Goal: Task Accomplishment & Management: Complete application form

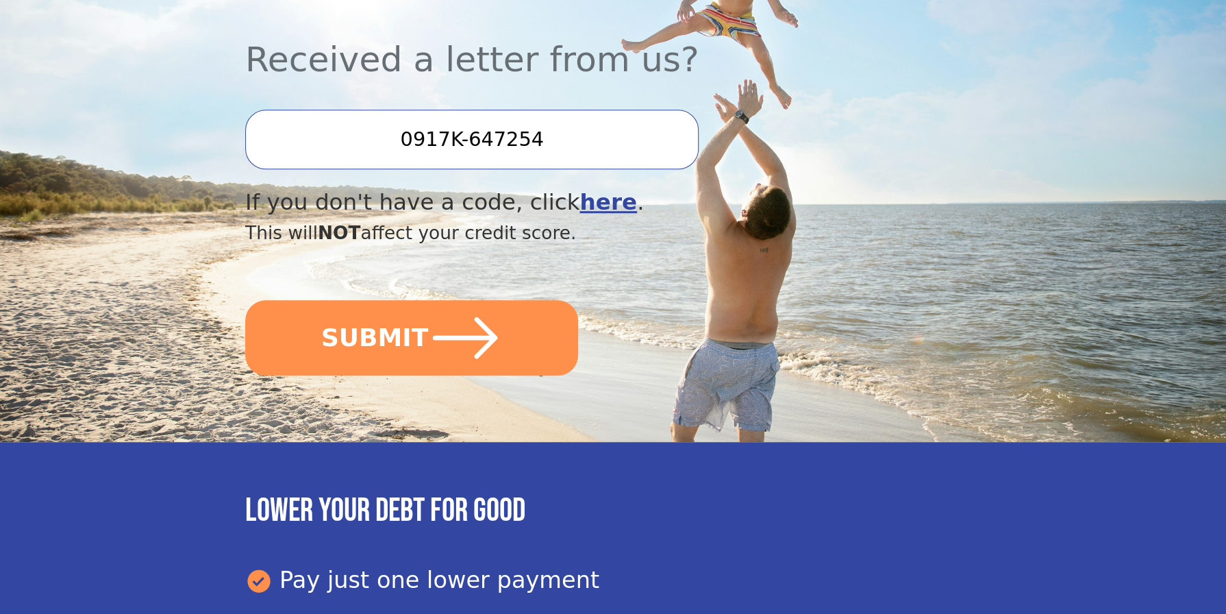
scroll to position [411, 0]
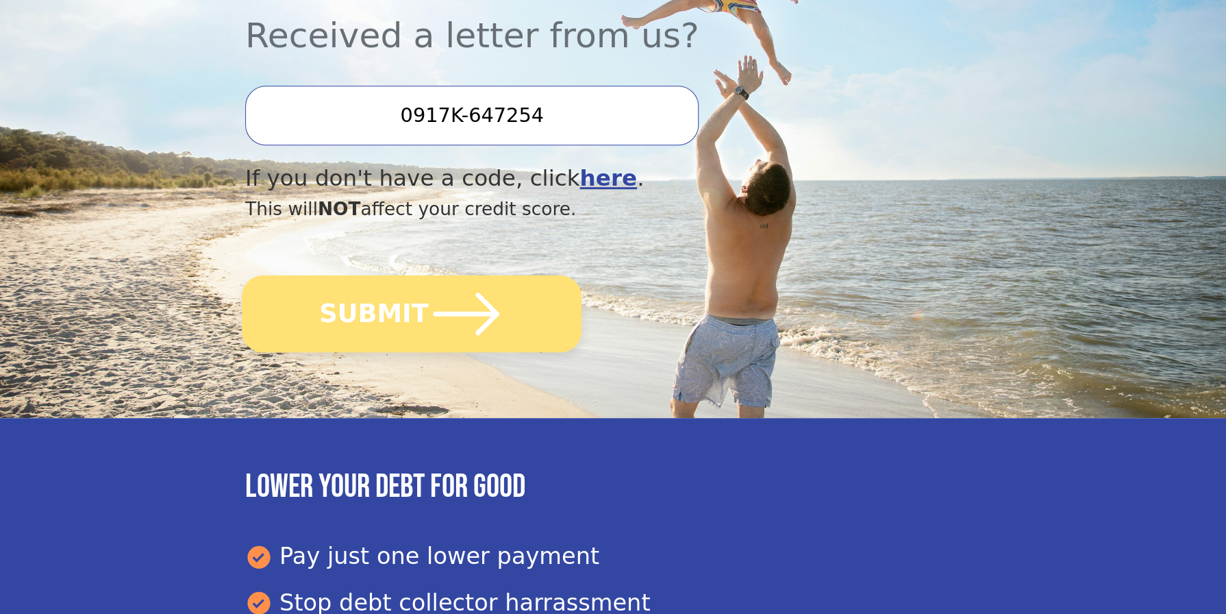
click at [431, 334] on icon "submit" at bounding box center [466, 313] width 75 height 75
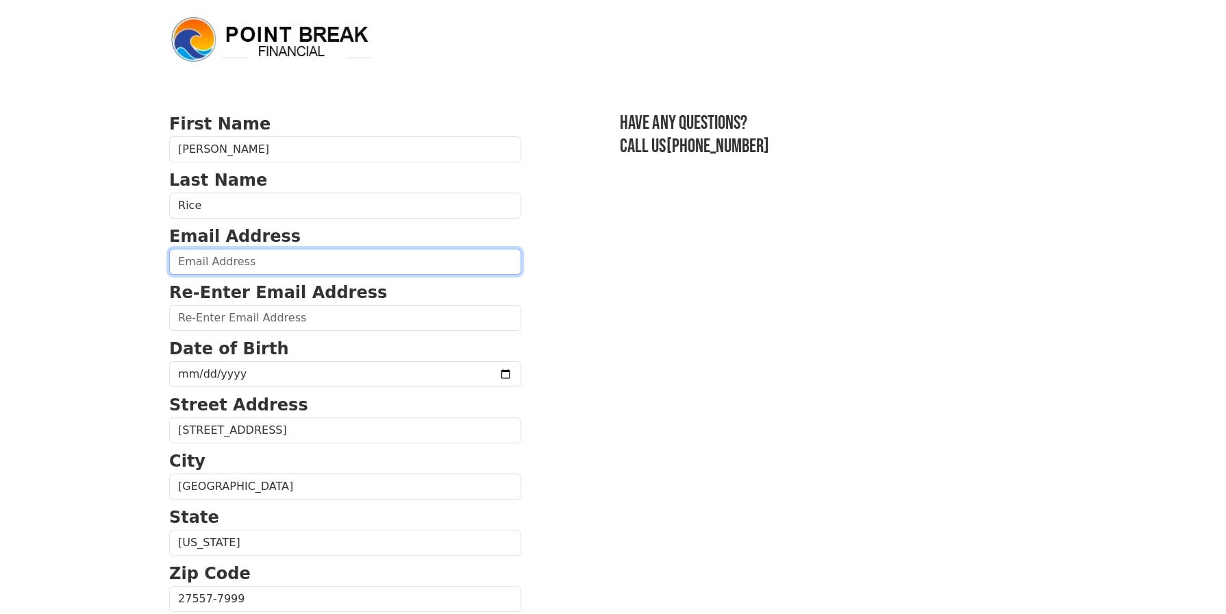
click at [271, 265] on input "email" at bounding box center [345, 262] width 352 height 26
type input "[EMAIL_ADDRESS][DOMAIN_NAME]"
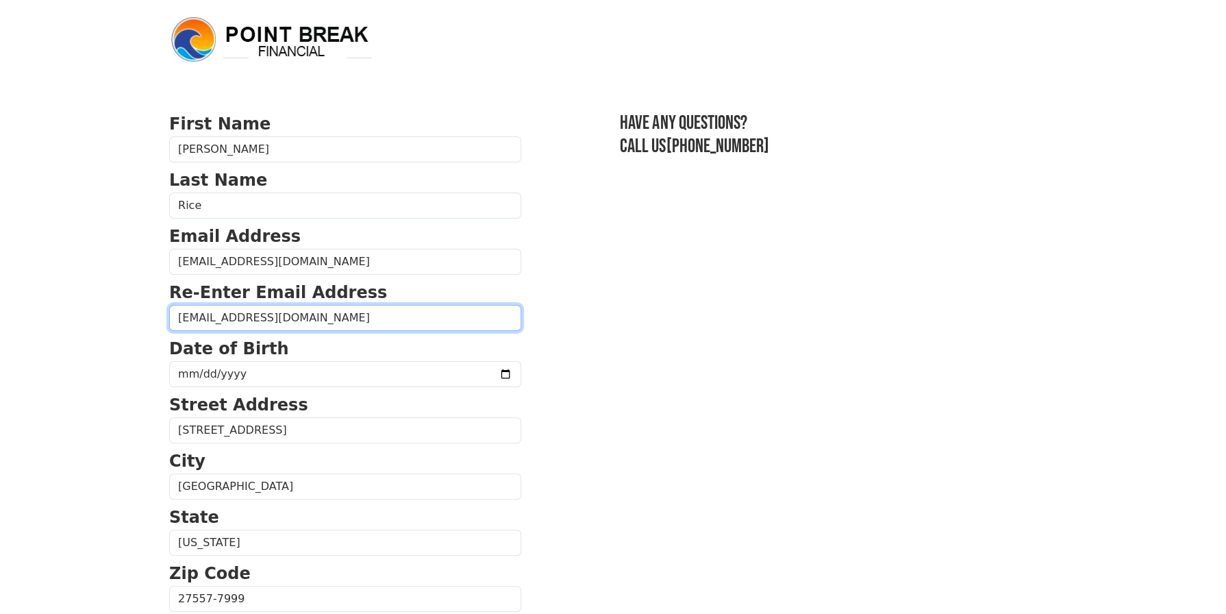
type input "[EMAIL_ADDRESS][DOMAIN_NAME]"
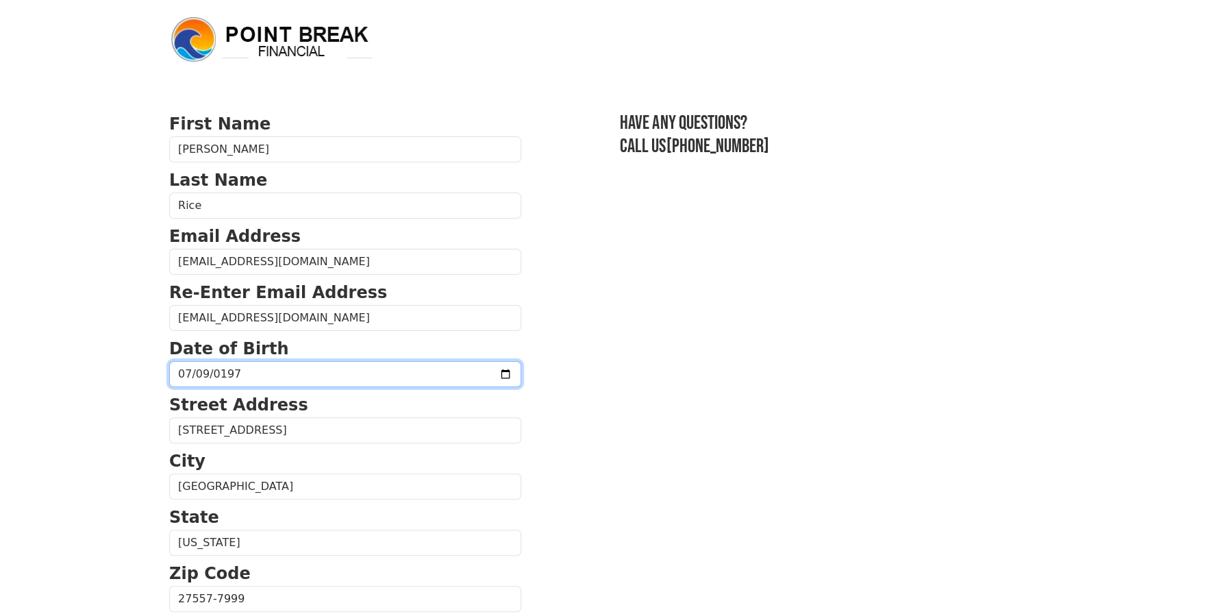
type input "[DATE]"
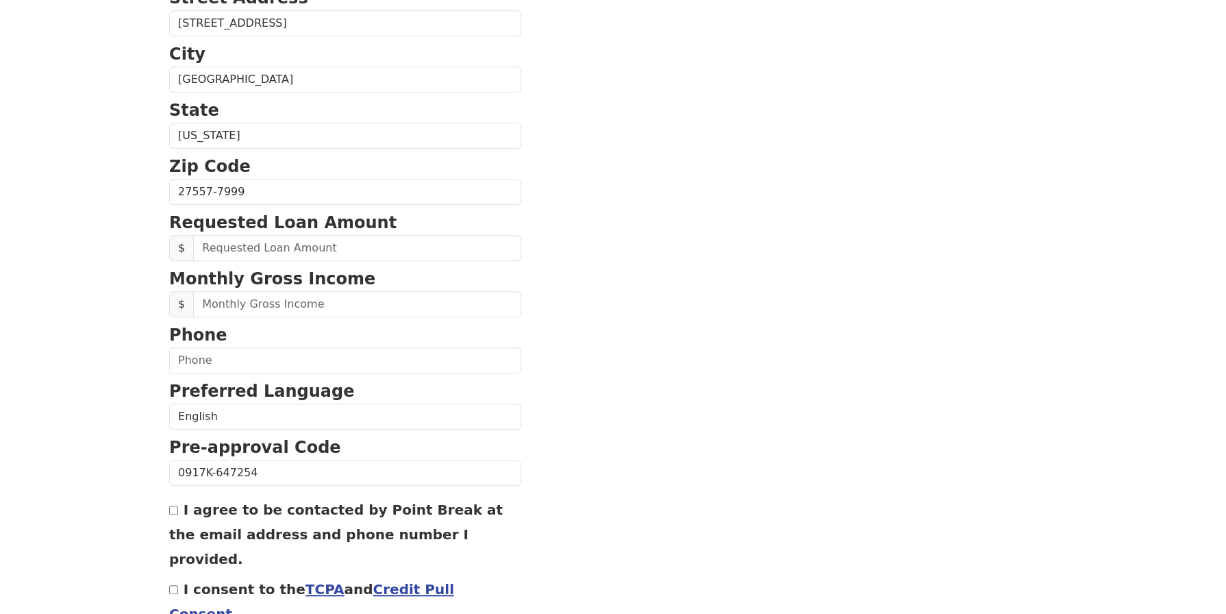
scroll to position [411, 0]
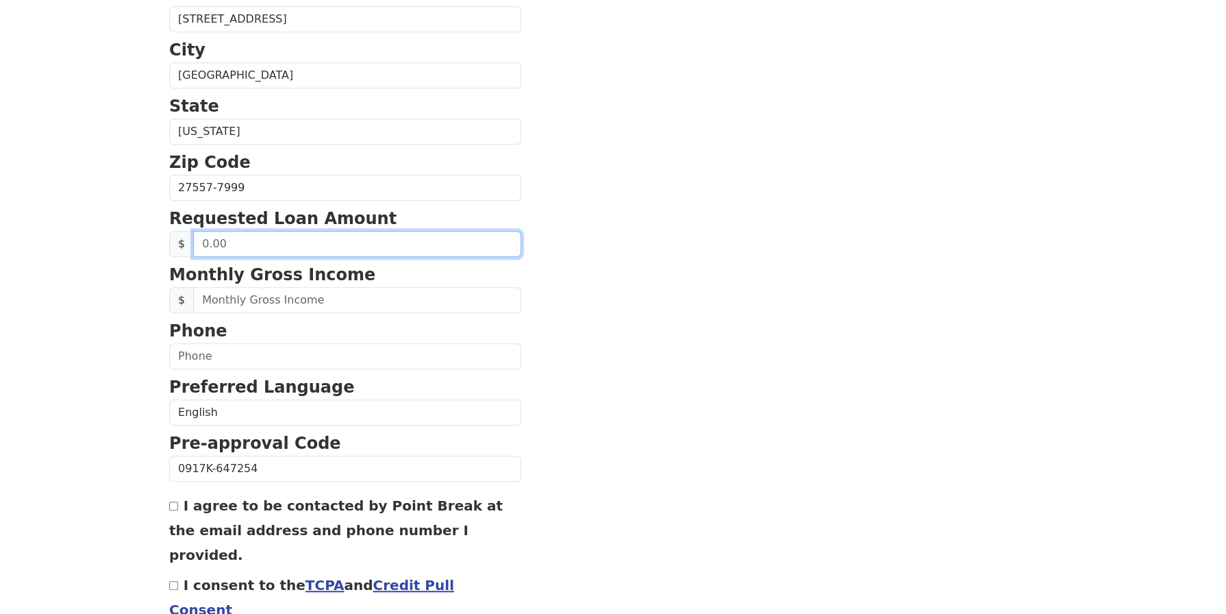
click at [281, 242] on input "text" at bounding box center [357, 244] width 328 height 26
type input "50,000.00"
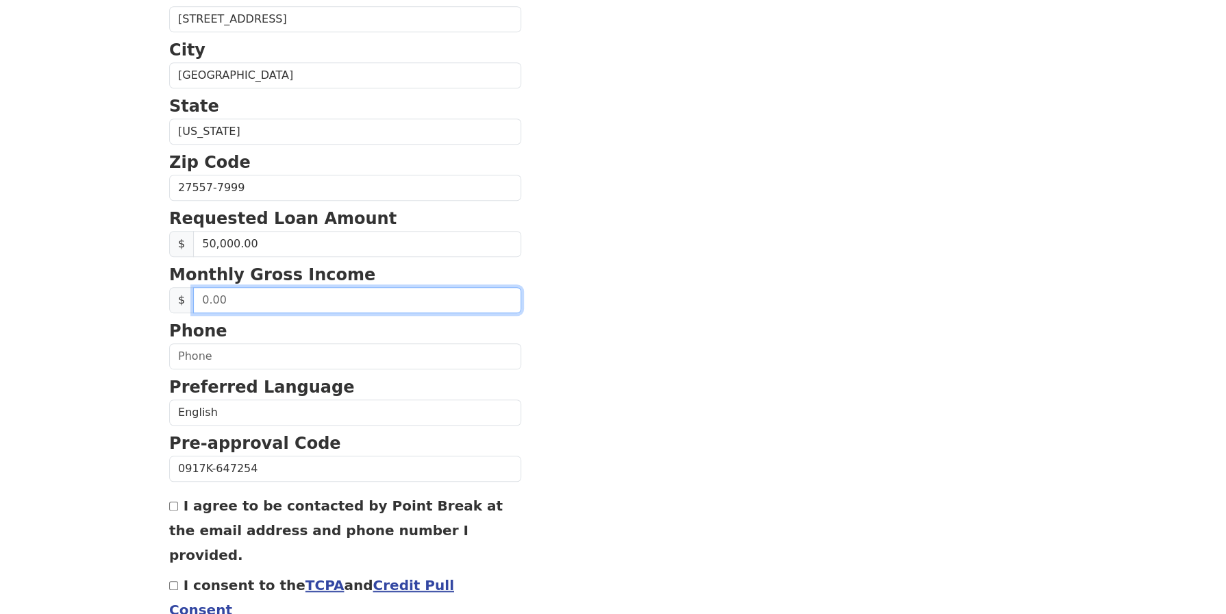
click at [317, 299] on input "text" at bounding box center [357, 300] width 328 height 26
type input "6,240.00"
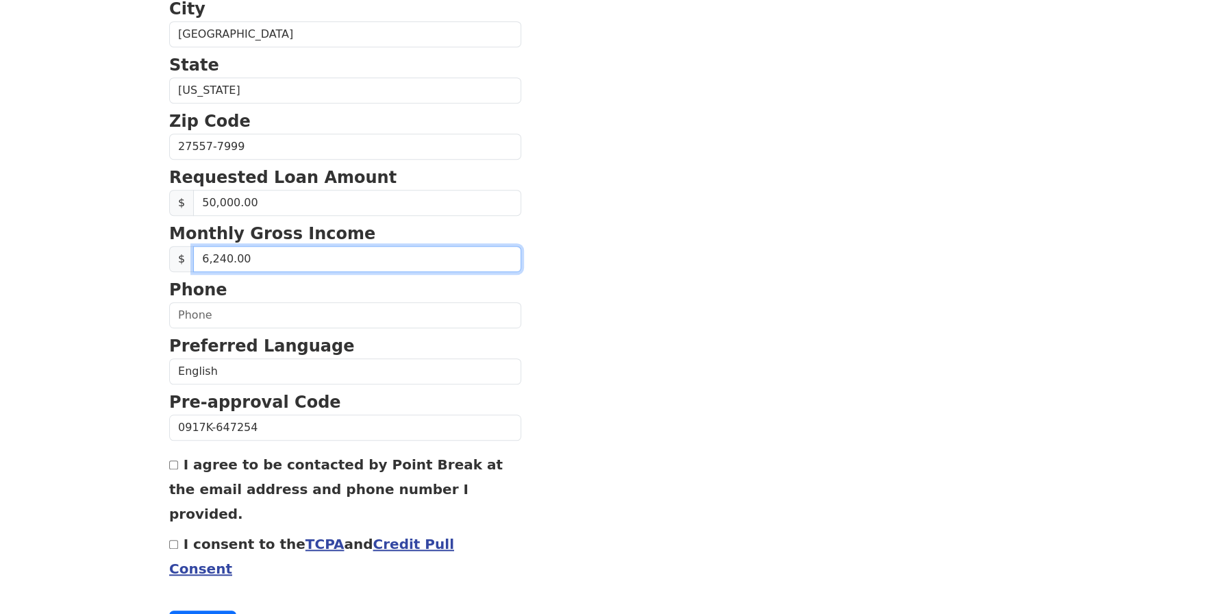
scroll to position [475, 0]
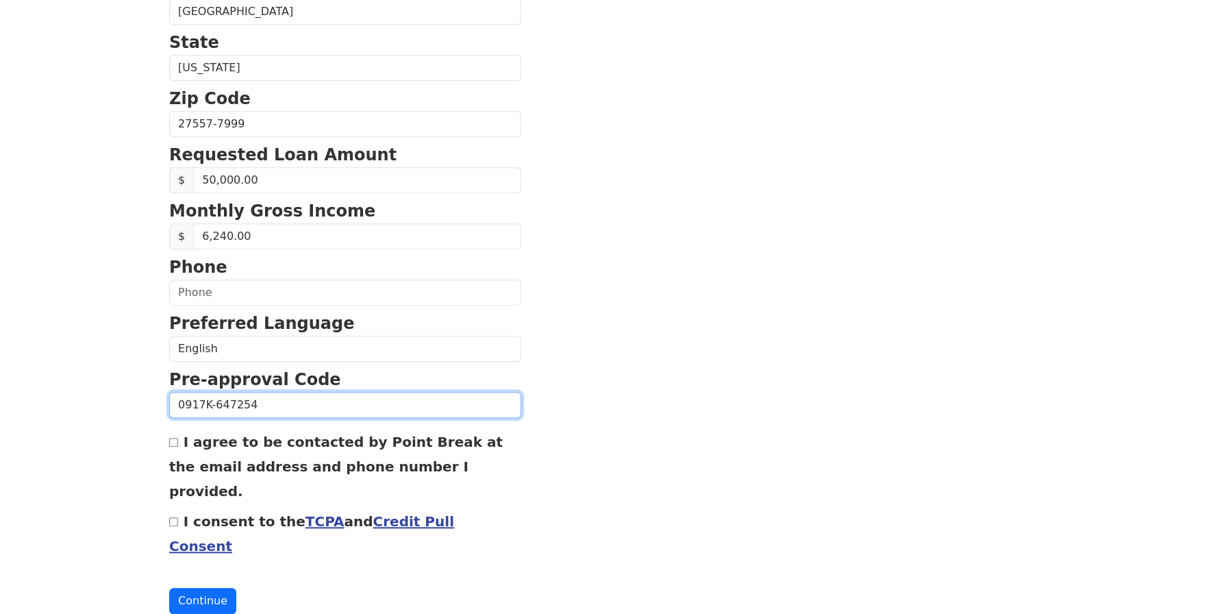
click at [351, 402] on input "0917K-647254" at bounding box center [345, 405] width 352 height 26
drag, startPoint x: 663, startPoint y: 458, endPoint x: 620, endPoint y: 459, distance: 43.2
click at [663, 459] on section "First Name [PERSON_NAME] Last Name [PERSON_NAME] Email Address [EMAIL_ADDRESS][…" at bounding box center [613, 125] width 888 height 977
click at [172, 438] on input "I agree to be contacted by Point Break at the email address and phone number I …" at bounding box center [173, 442] width 9 height 9
checkbox input "true"
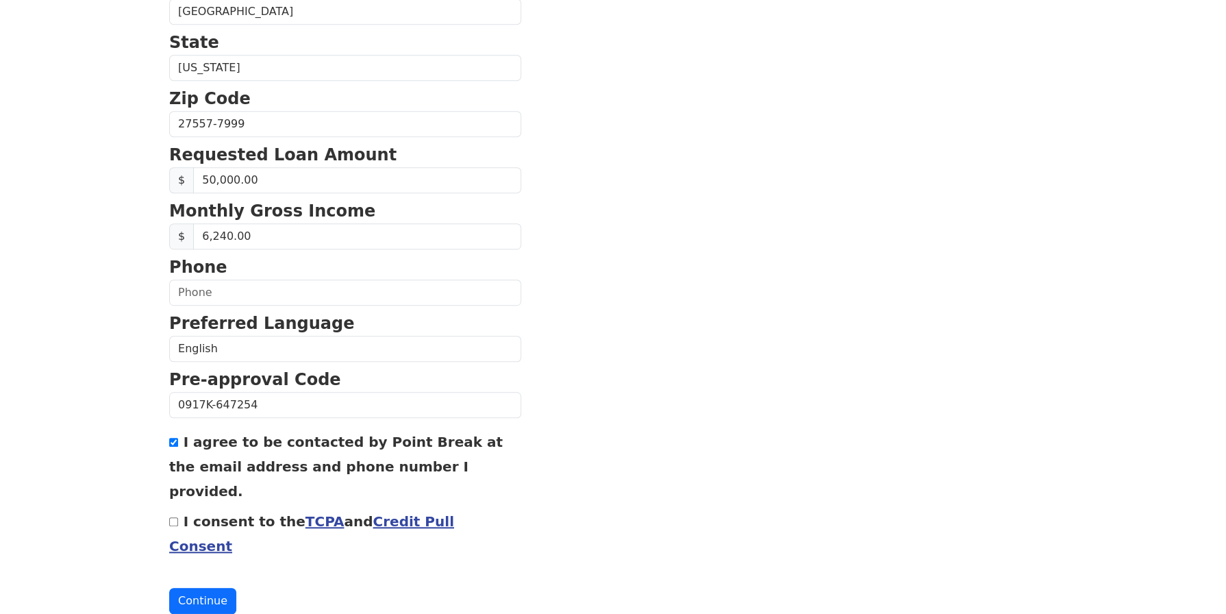
click at [171, 517] on input "I consent to the TCPA and Credit Pull Consent" at bounding box center [173, 521] width 9 height 9
checkbox input "true"
click at [210, 588] on button "Continue" at bounding box center [202, 601] width 67 height 26
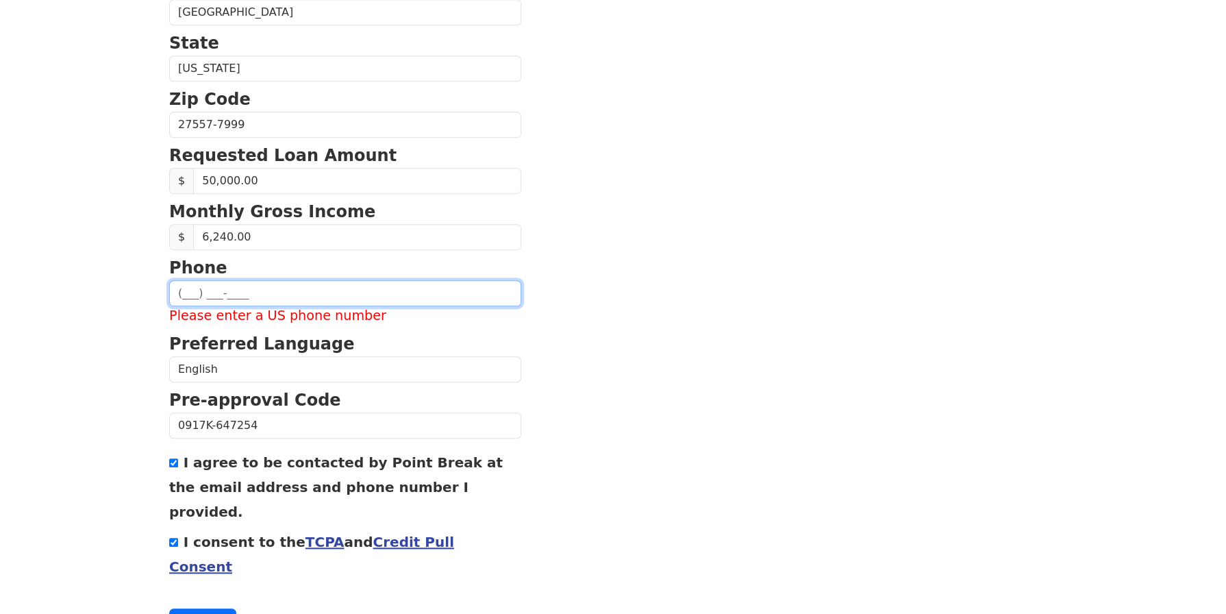
click at [186, 284] on input "text" at bounding box center [345, 293] width 352 height 26
type input "(919) 906-9471"
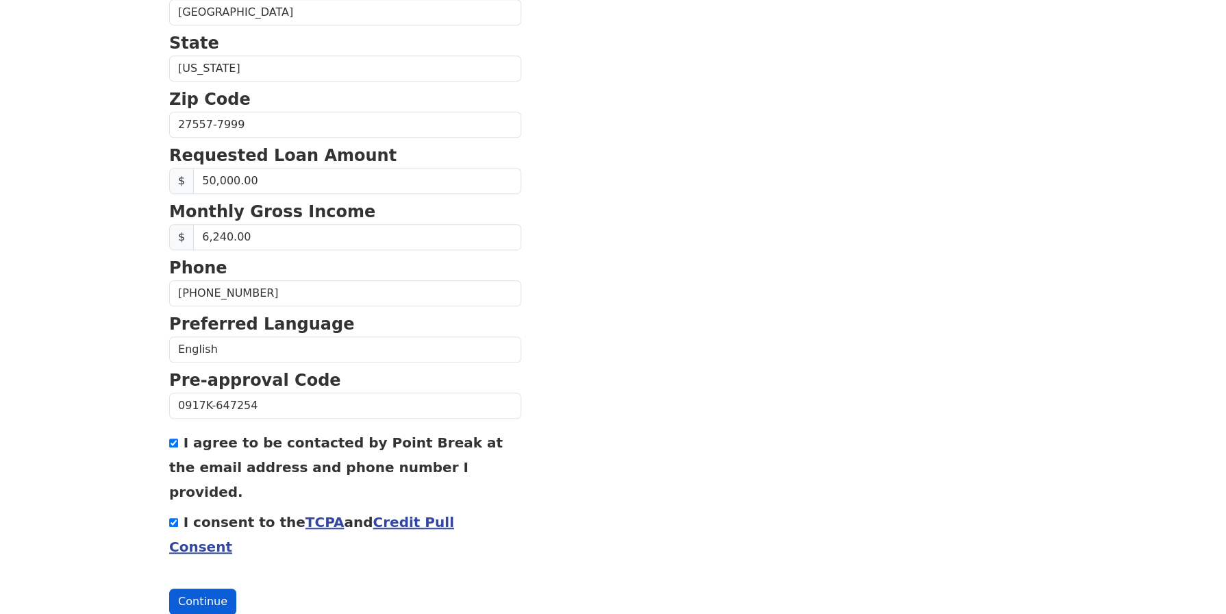
click at [205, 588] on button "Continue" at bounding box center [202, 601] width 67 height 26
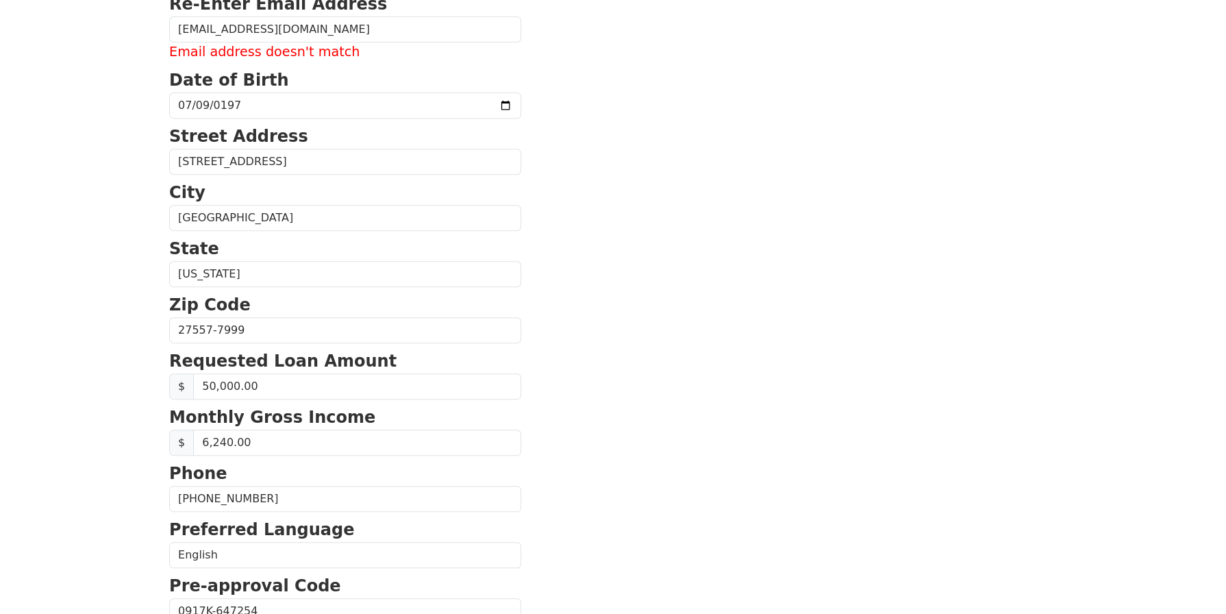
scroll to position [151, 0]
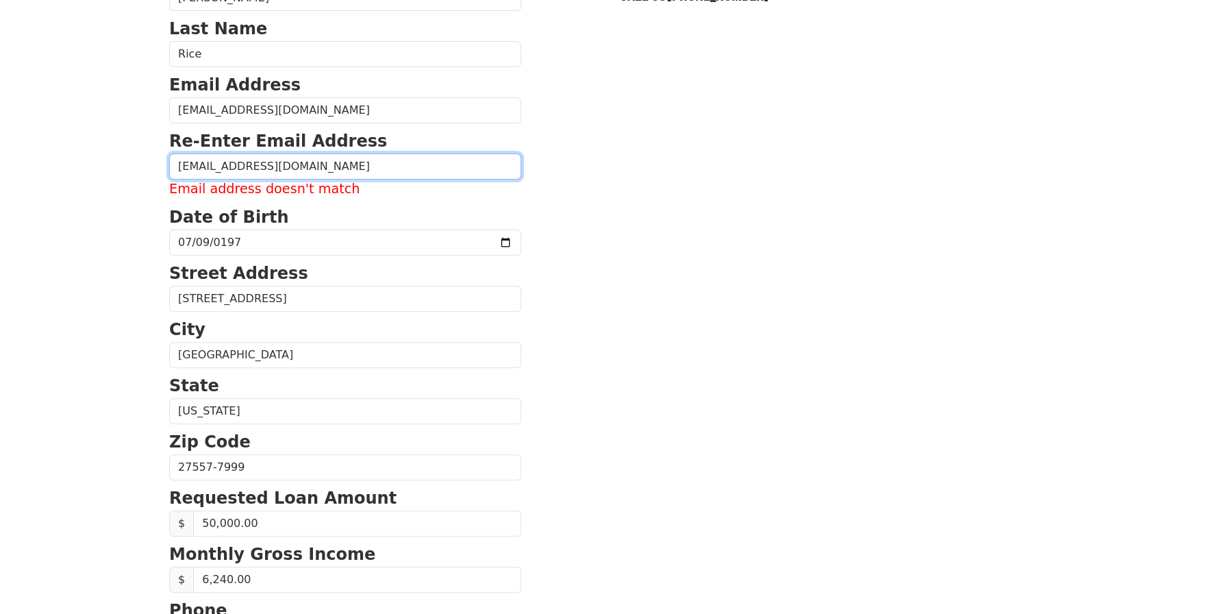
click at [284, 164] on input "tlbucholtz7976@gmai.com" at bounding box center [345, 166] width 352 height 26
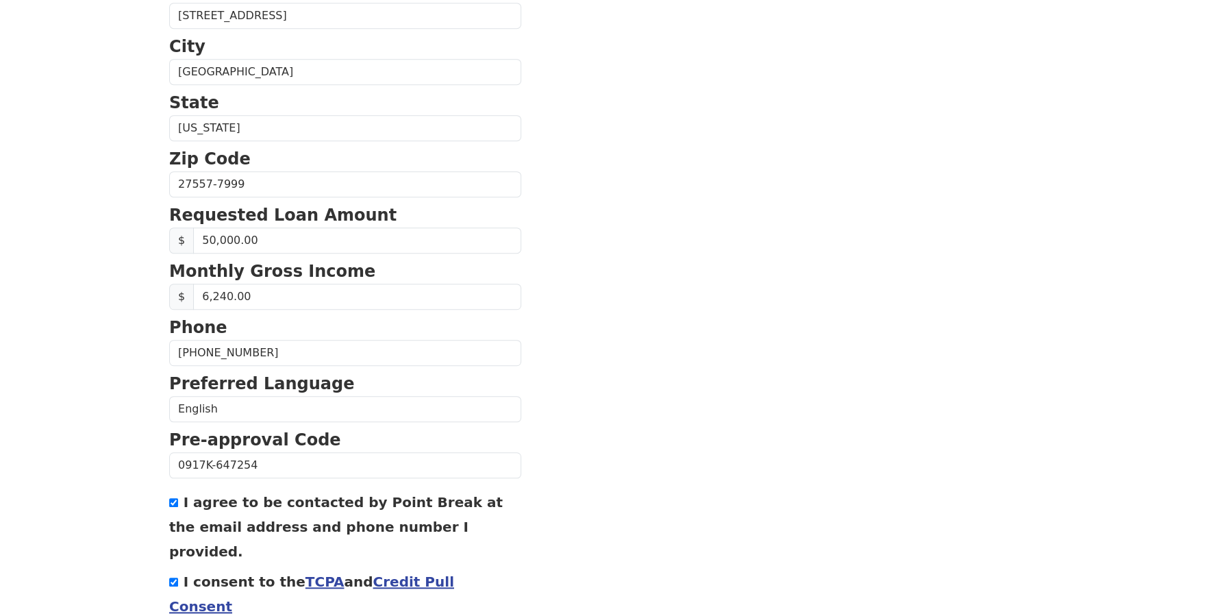
scroll to position [475, 0]
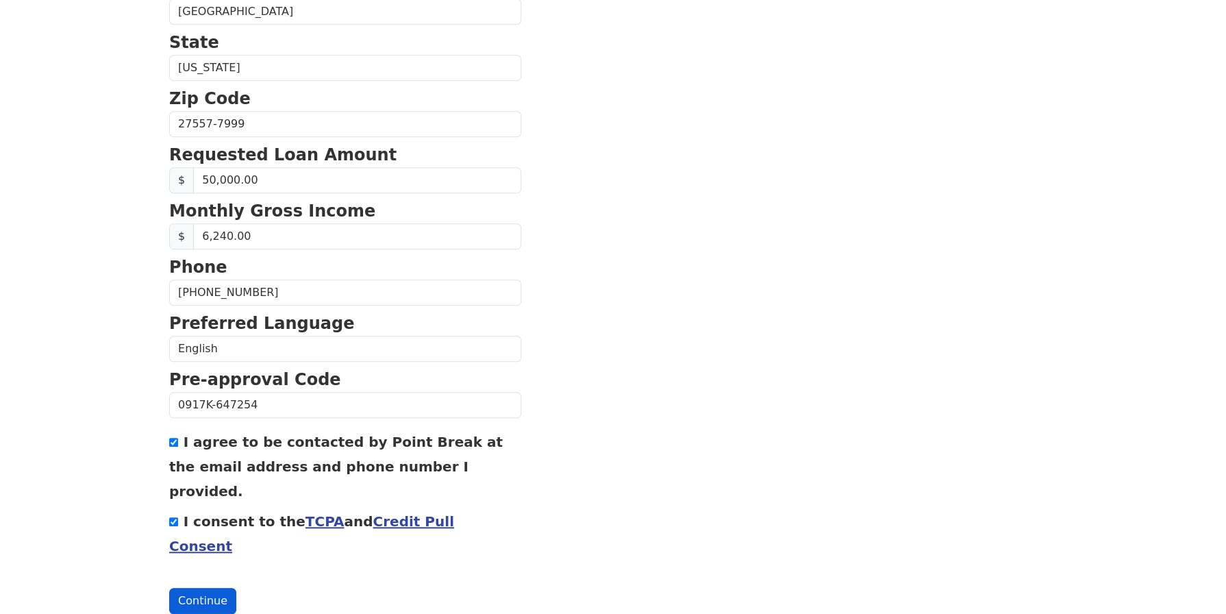
type input "tlbucholtz7976@gmail.com"
click at [219, 588] on button "Continue" at bounding box center [202, 601] width 67 height 26
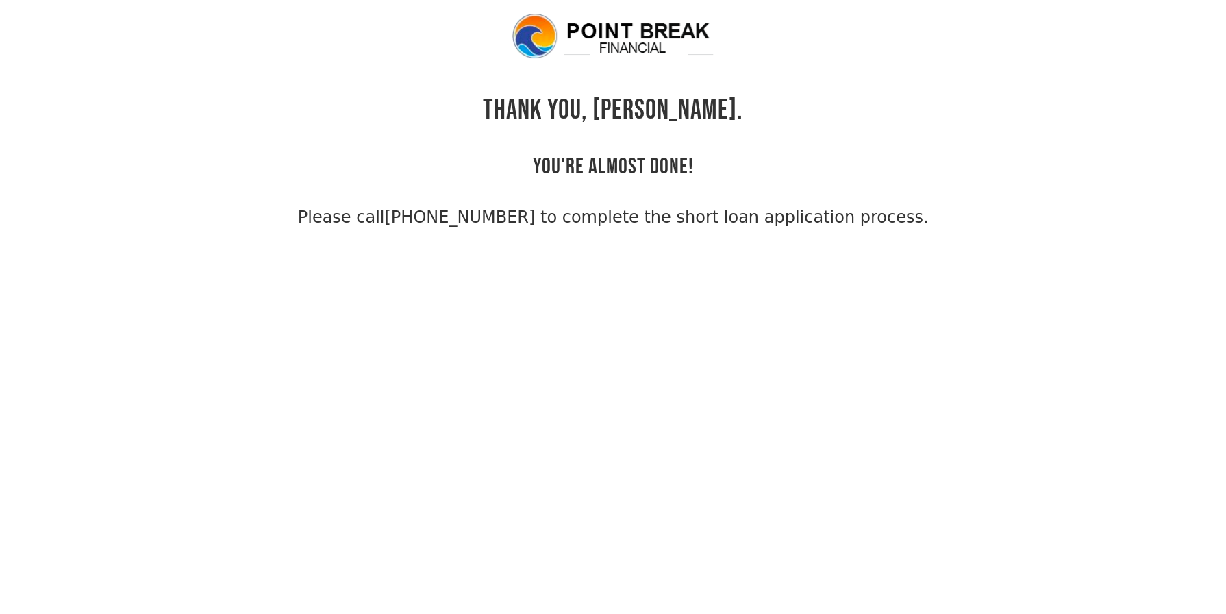
scroll to position [33, 0]
